Goal: Task Accomplishment & Management: Use online tool/utility

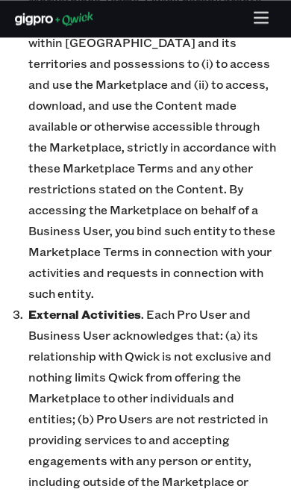
scroll to position [1496, 0]
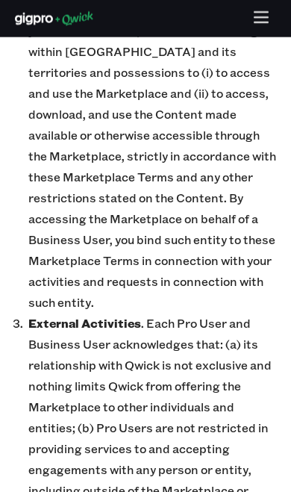
click at [269, 19] on icon "button" at bounding box center [261, 18] width 17 height 17
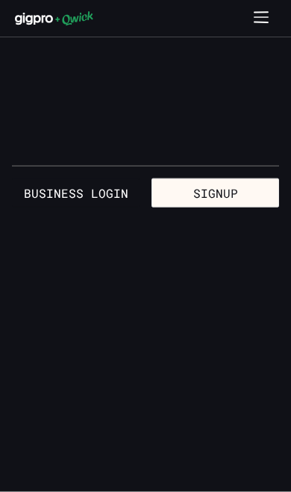
scroll to position [0, 0]
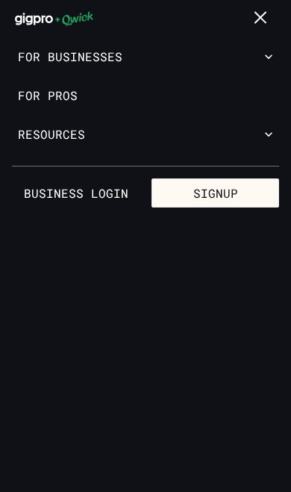
click at [30, 98] on link "For Pros" at bounding box center [145, 95] width 291 height 39
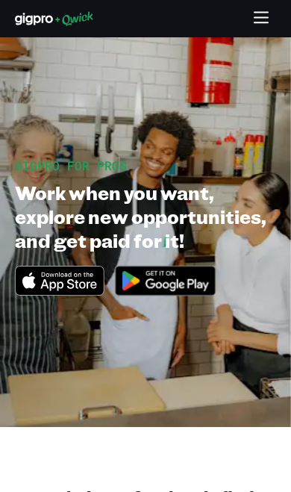
click at [262, 27] on icon "button" at bounding box center [261, 18] width 17 height 17
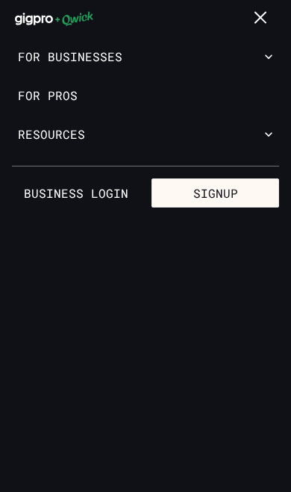
click at [36, 93] on link "For Pros" at bounding box center [145, 95] width 291 height 39
click at [63, 199] on link "Business Login" at bounding box center [76, 194] width 128 height 30
click at [203, 107] on link "For Pros" at bounding box center [145, 95] width 291 height 39
click at [196, 86] on link "For Pros" at bounding box center [145, 95] width 291 height 39
click at [50, 99] on link "For Pros" at bounding box center [145, 95] width 291 height 39
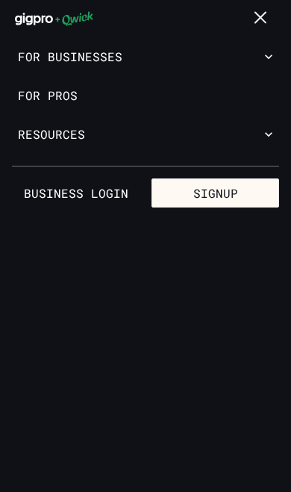
click at [65, 110] on link "For Pros" at bounding box center [145, 95] width 291 height 39
click at [270, 166] on hr at bounding box center [145, 166] width 267 height 1
click at [69, 90] on link "For Pros" at bounding box center [145, 95] width 291 height 39
click at [250, 199] on button "Signup" at bounding box center [216, 194] width 128 height 30
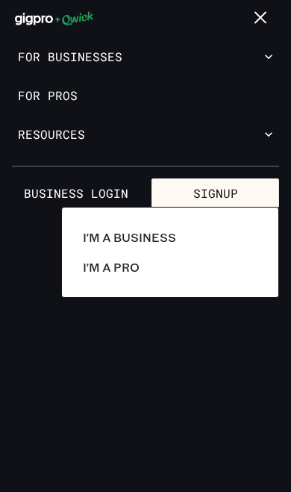
click at [120, 267] on p "I'm a Pro" at bounding box center [111, 267] width 57 height 18
click at [258, 191] on div at bounding box center [145, 246] width 291 height 492
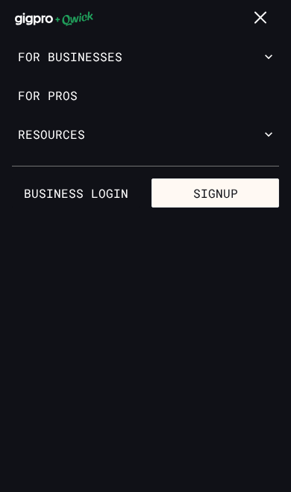
click at [242, 192] on button "Signup" at bounding box center [216, 194] width 128 height 30
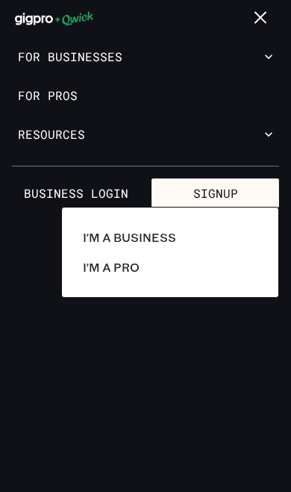
click at [93, 267] on p "I'm a Pro" at bounding box center [111, 267] width 57 height 18
click at [220, 182] on div at bounding box center [145, 246] width 291 height 492
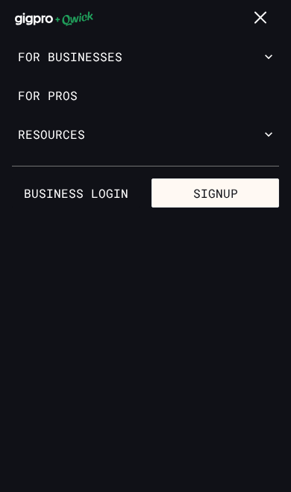
click at [222, 362] on div "For Businesses Restaurants + Bar Catering Hotels Country Clubs Senior Living QS…" at bounding box center [145, 264] width 291 height 455
click at [251, 191] on button "Signup" at bounding box center [216, 194] width 128 height 30
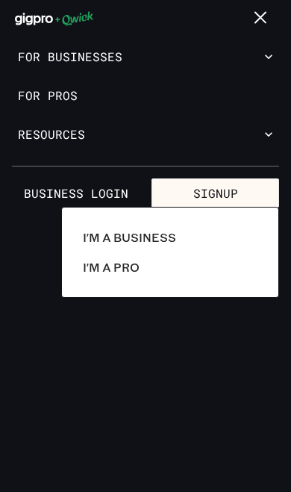
click at [247, 130] on div at bounding box center [145, 246] width 291 height 492
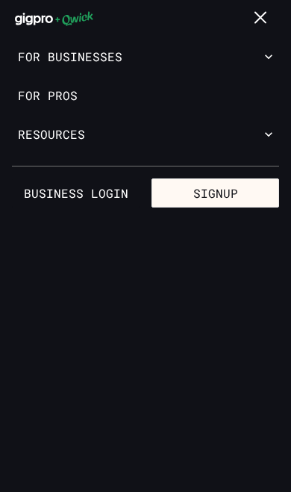
click at [265, 4] on button "button" at bounding box center [261, 18] width 29 height 29
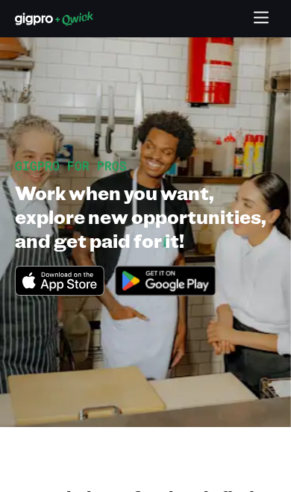
click at [267, 19] on icon "button" at bounding box center [261, 18] width 17 height 17
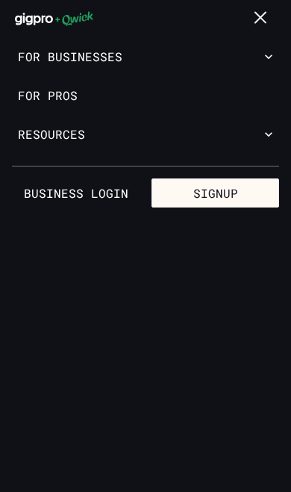
click at [264, 21] on icon "button" at bounding box center [261, 17] width 10 height 10
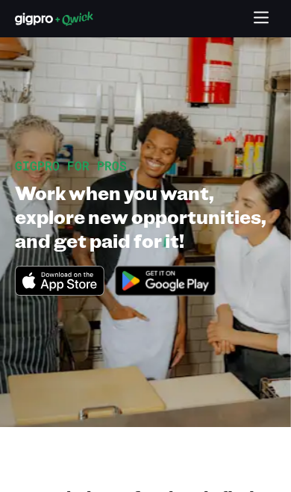
click at [48, 14] on icon at bounding box center [54, 18] width 78 height 15
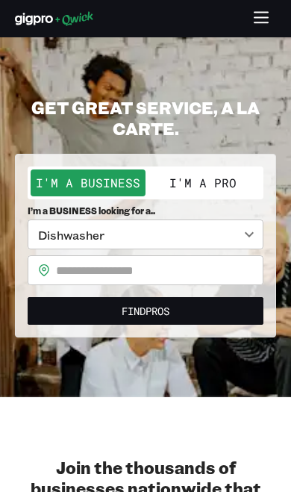
click at [239, 182] on button "I'm a Pro" at bounding box center [203, 183] width 115 height 27
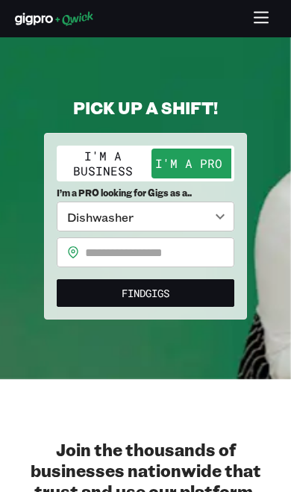
click at [205, 295] on button "Find Gigs" at bounding box center [146, 293] width 178 height 28
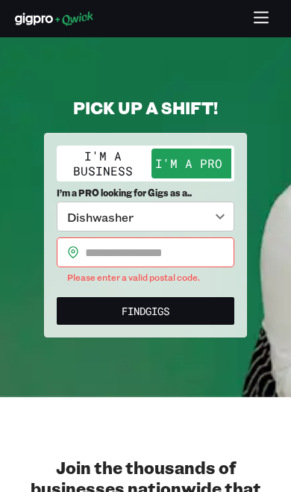
click at [205, 257] on input "text" at bounding box center [159, 253] width 149 height 30
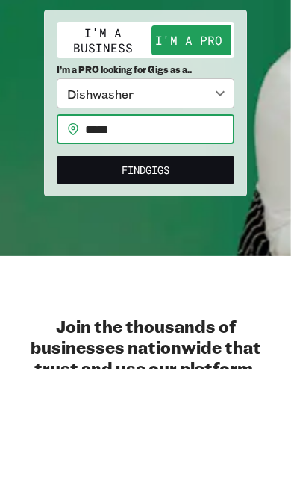
type input "*****"
click at [227, 279] on button "Find Gigs" at bounding box center [146, 293] width 178 height 28
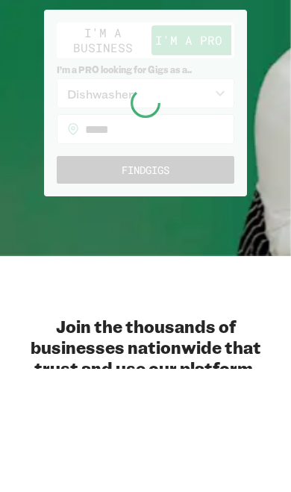
scroll to position [123, 0]
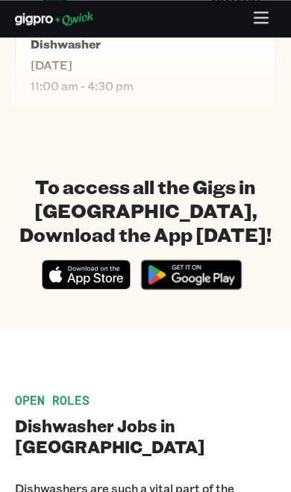
scroll to position [2135, 0]
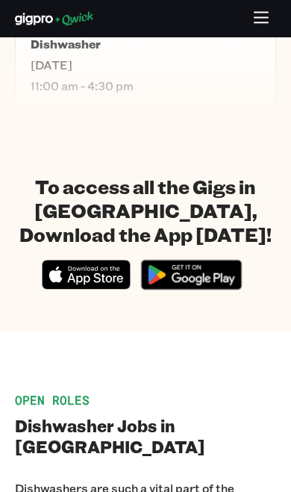
click at [84, 273] on icon "Download on the App Store" at bounding box center [87, 275] width 88 height 28
